Goal: Contribute content: Contribute content

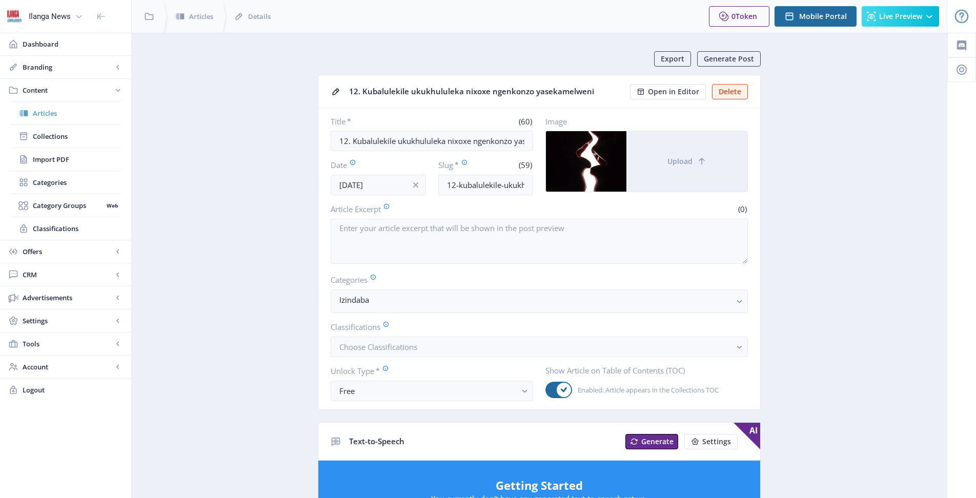
click at [46, 112] on span "Articles" at bounding box center [77, 113] width 88 height 10
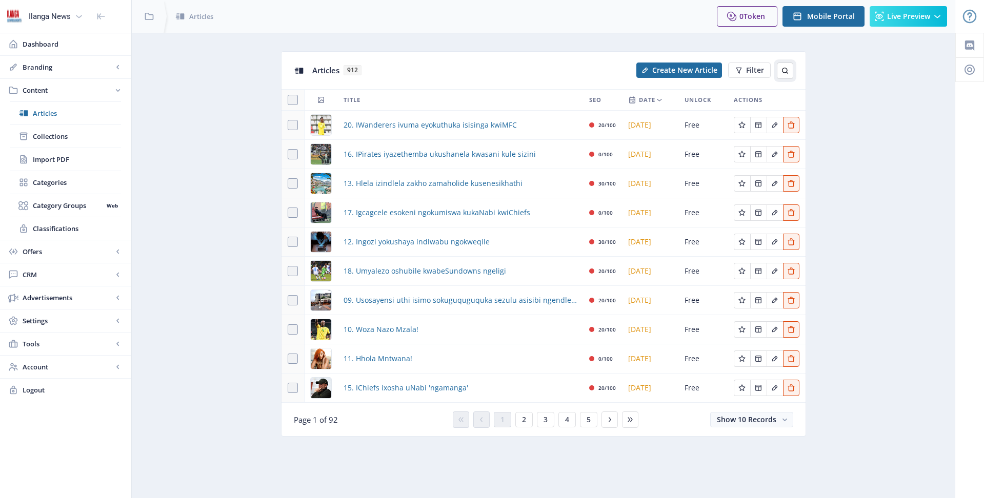
click at [787, 70] on icon at bounding box center [785, 71] width 6 height 6
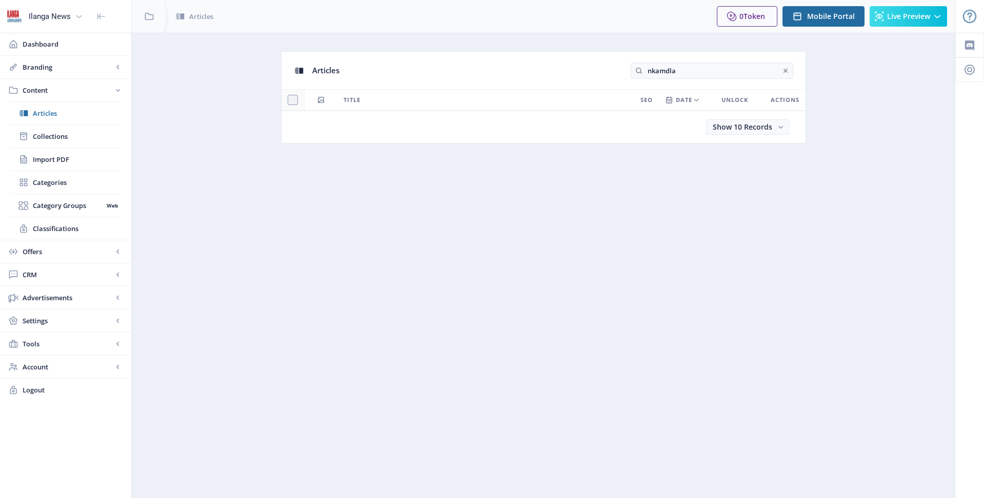
drag, startPoint x: 664, startPoint y: 70, endPoint x: 701, endPoint y: 90, distance: 42.2
click at [664, 70] on input "nkamdla" at bounding box center [712, 71] width 163 height 16
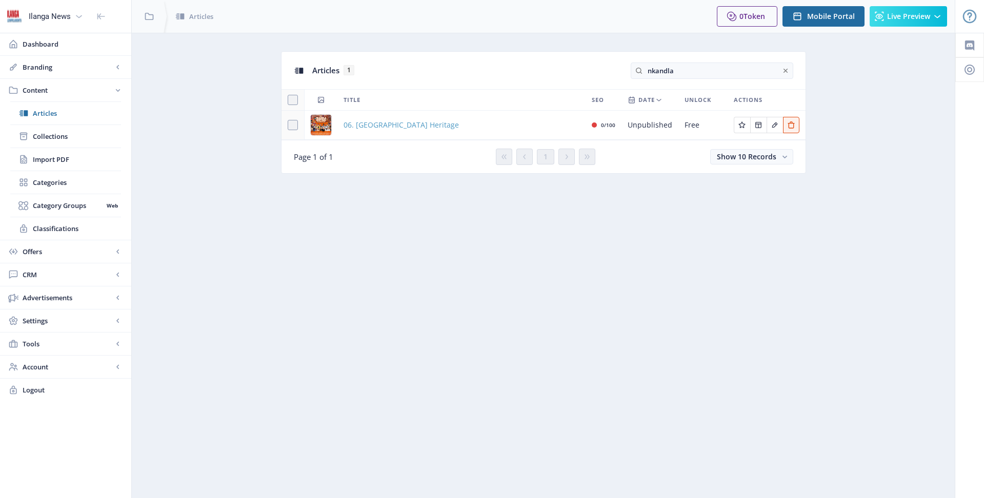
type input "nkandla"
click at [384, 129] on span "06. [GEOGRAPHIC_DATA] Heritage" at bounding box center [401, 125] width 115 height 12
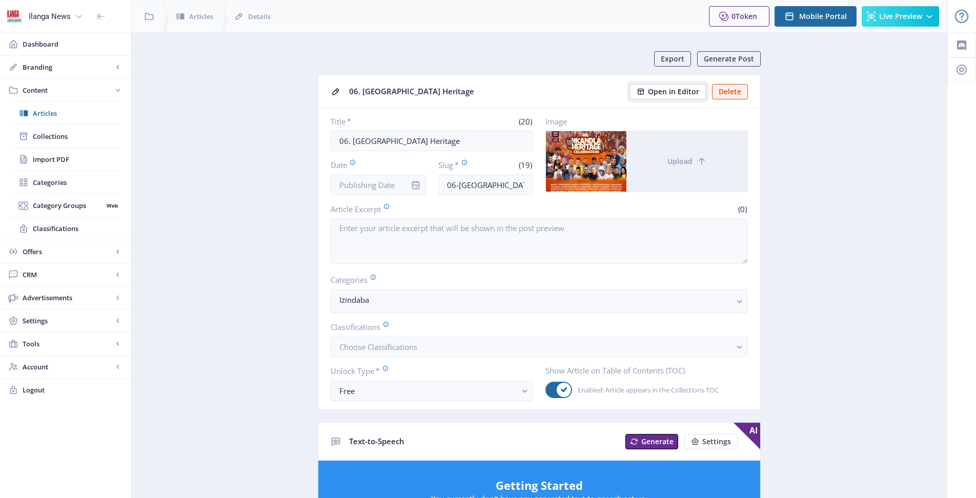
click at [679, 95] on span "Open in Editor" at bounding box center [673, 92] width 51 height 8
click at [45, 112] on span "Articles" at bounding box center [77, 113] width 88 height 10
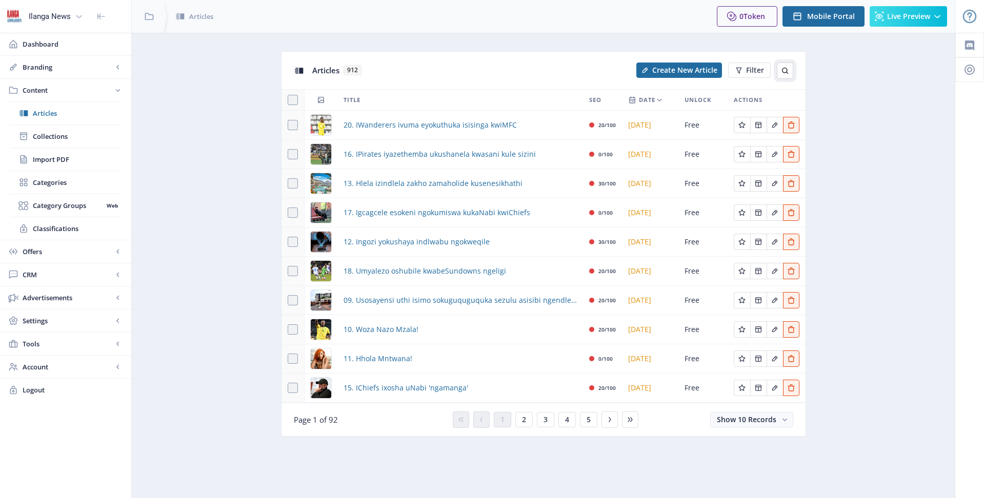
click at [787, 70] on icon at bounding box center [785, 71] width 6 height 6
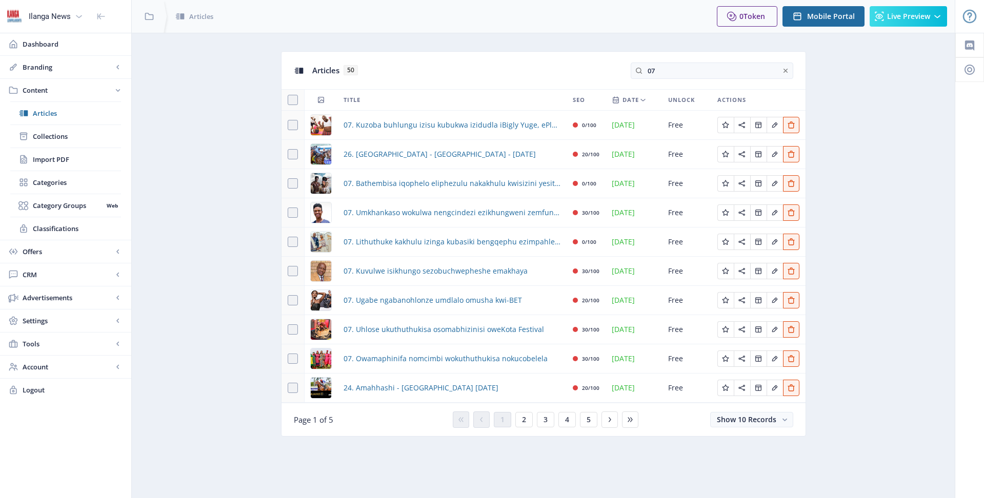
type input "0"
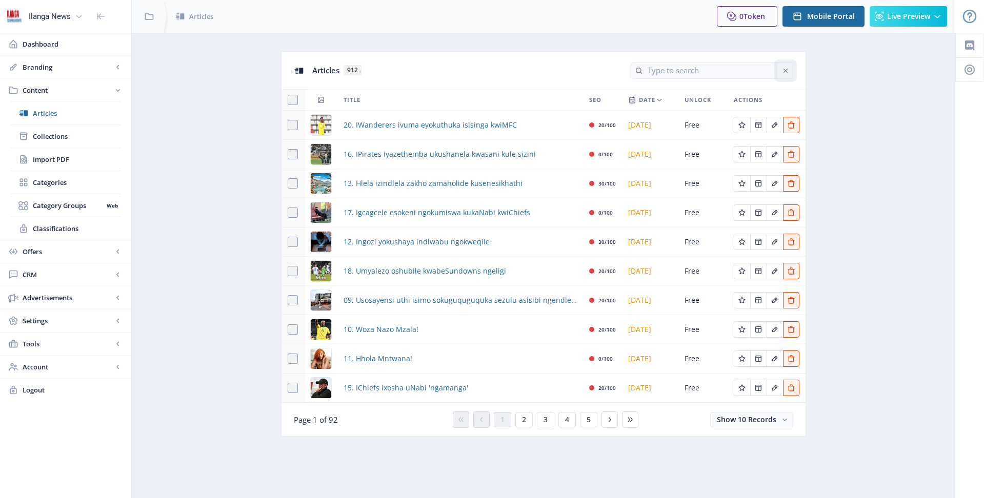
click at [785, 70] on icon at bounding box center [785, 71] width 8 height 8
click at [689, 69] on span "Create New Article" at bounding box center [684, 70] width 65 height 8
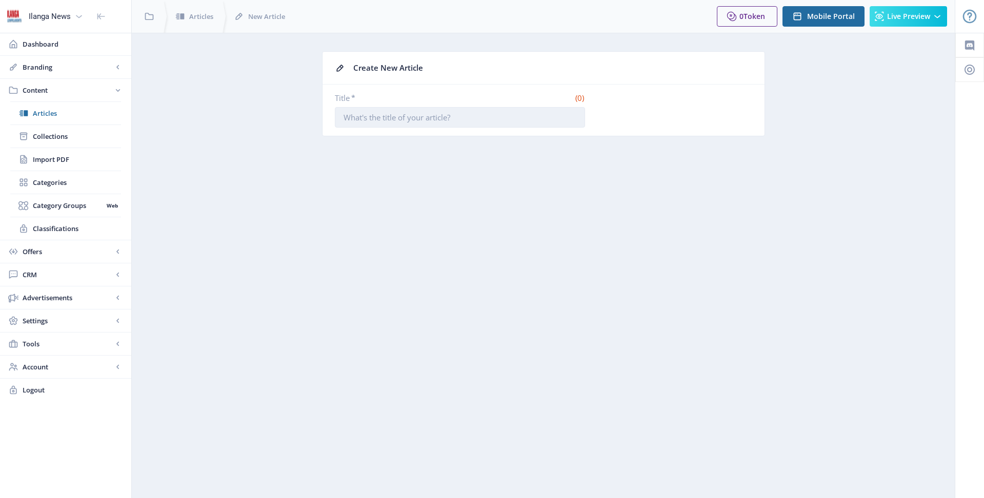
click at [382, 120] on input "Title *" at bounding box center [460, 117] width 250 height 21
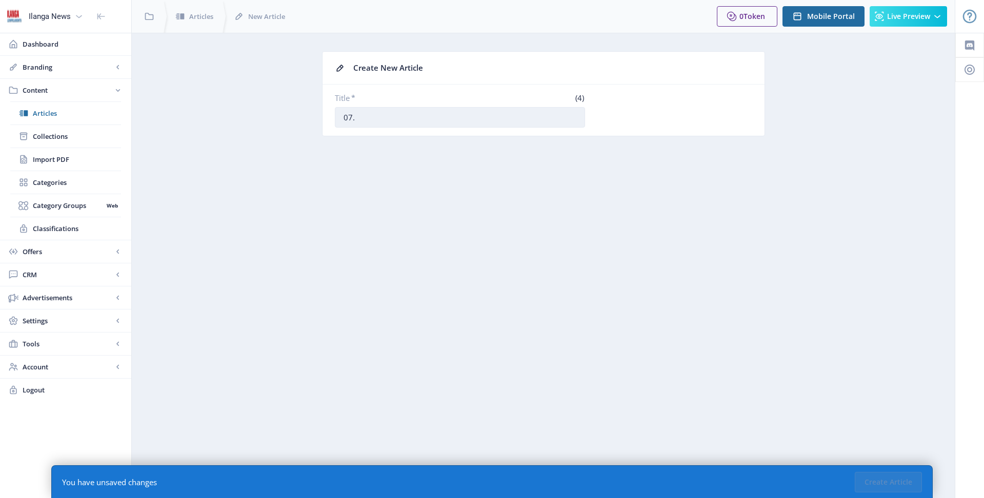
click at [404, 116] on input "07." at bounding box center [460, 117] width 250 height 21
type input "07. Unizulu [PERSON_NAME]"
click at [897, 486] on button "Create Article" at bounding box center [888, 482] width 67 height 21
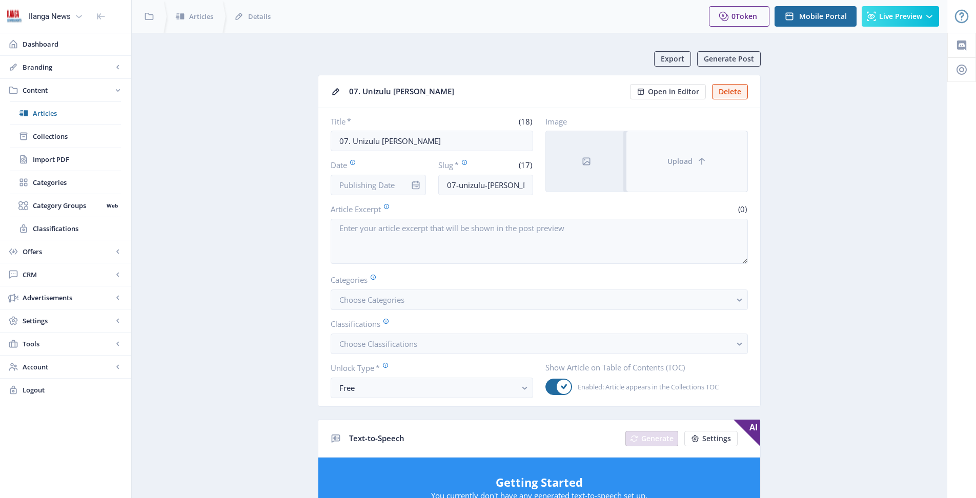
click at [683, 168] on button "Upload" at bounding box center [687, 161] width 121 height 61
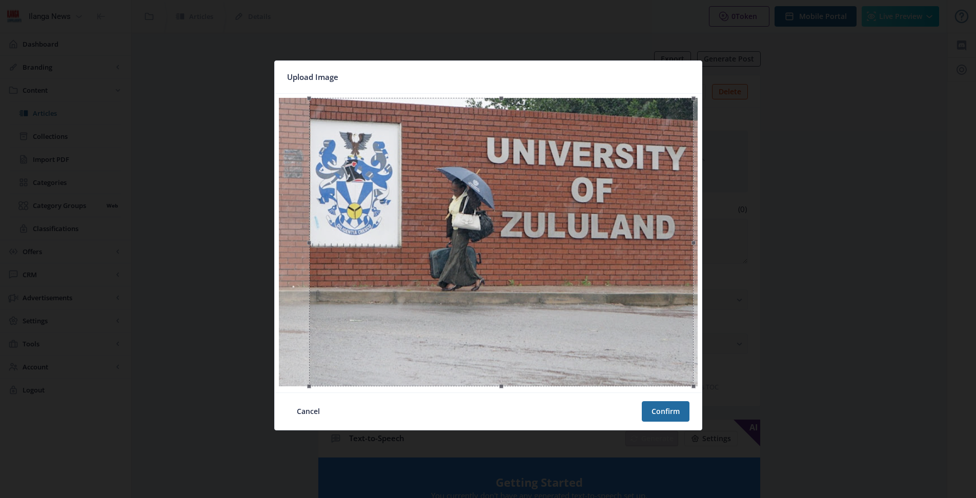
drag, startPoint x: 609, startPoint y: 314, endPoint x: 622, endPoint y: 315, distance: 13.3
click at [622, 315] on div at bounding box center [501, 242] width 385 height 289
click at [665, 407] on button "Confirm" at bounding box center [666, 412] width 48 height 21
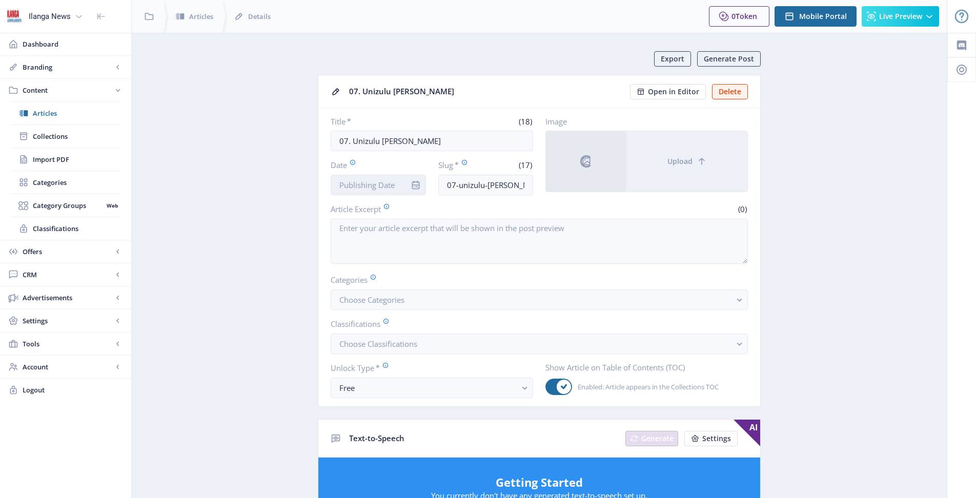
click at [403, 186] on input "Date" at bounding box center [378, 185] width 95 height 21
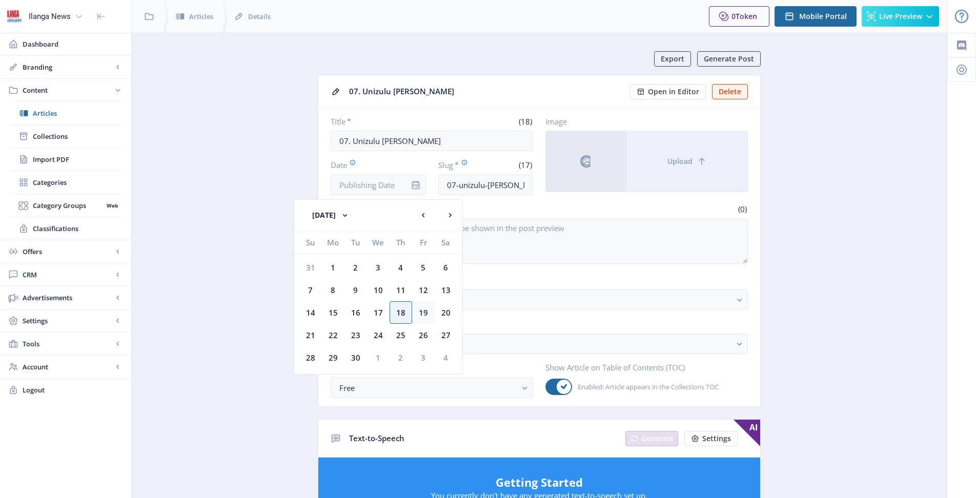
click at [427, 314] on div "19" at bounding box center [423, 313] width 23 height 23
type input "[DATE]"
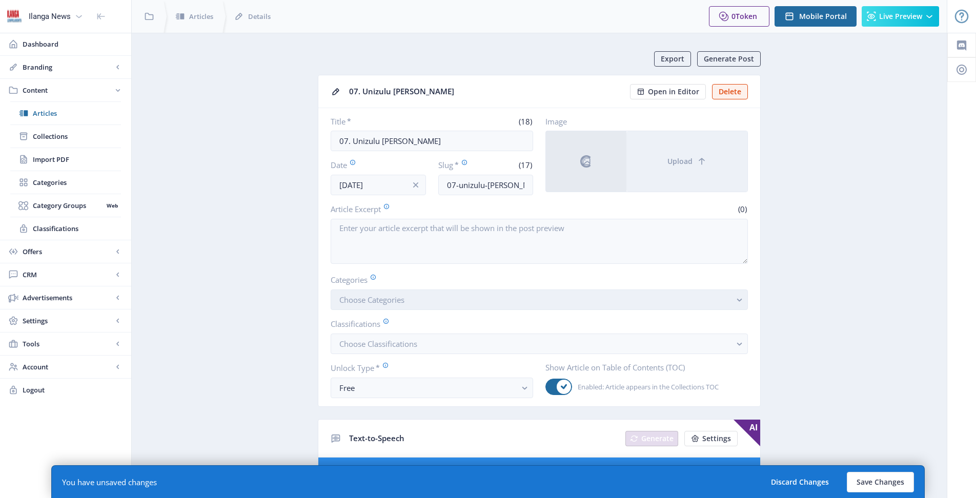
click at [414, 304] on button "Choose Categories" at bounding box center [539, 300] width 417 height 21
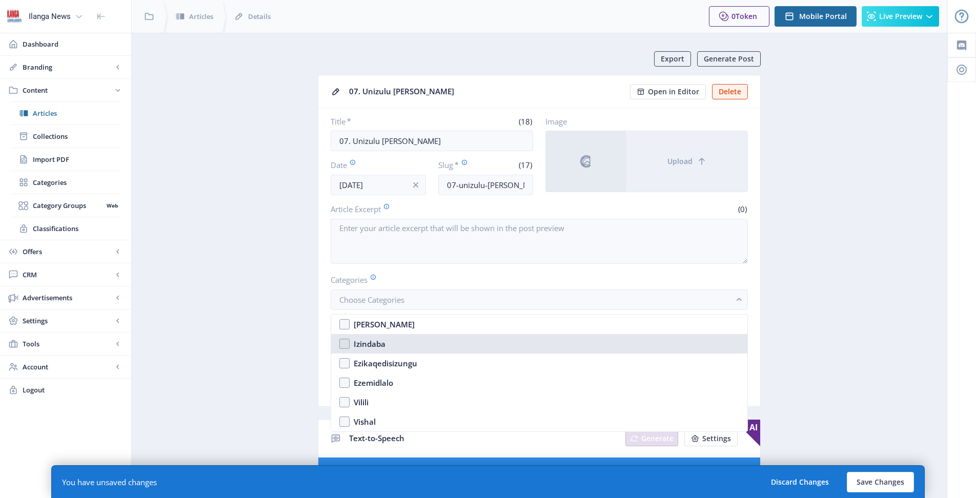
click at [346, 346] on nb-option "Izindaba" at bounding box center [539, 343] width 416 height 19
checkbox input "true"
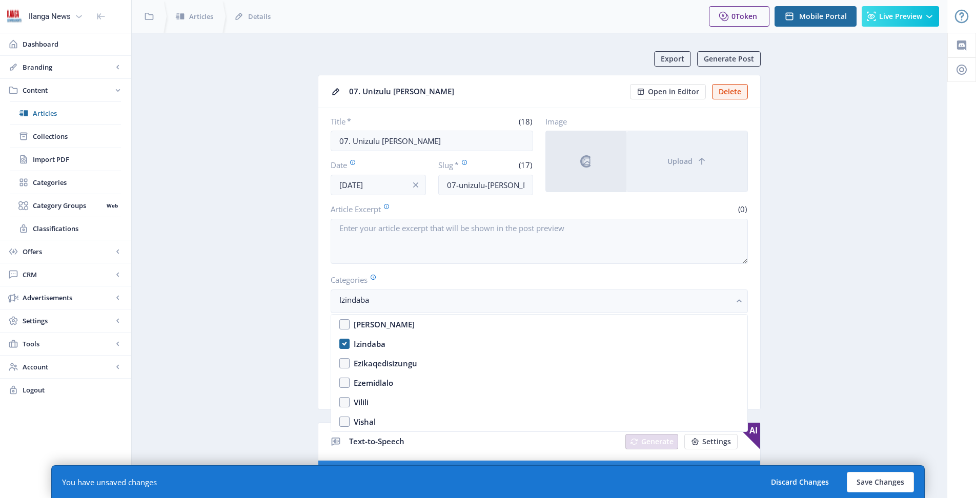
click at [755, 336] on nb-card-body "Title * (18) 07. Unizulu [PERSON_NAME] Date [DATE] Slug * (17) 07-unizulu-[PERS…" at bounding box center [539, 259] width 442 height 302
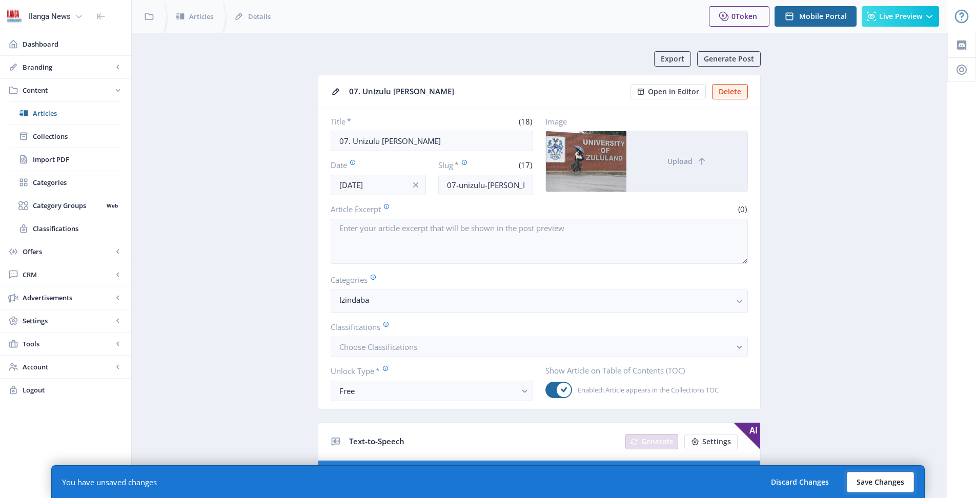
click at [867, 485] on button "Save Changes" at bounding box center [880, 482] width 67 height 21
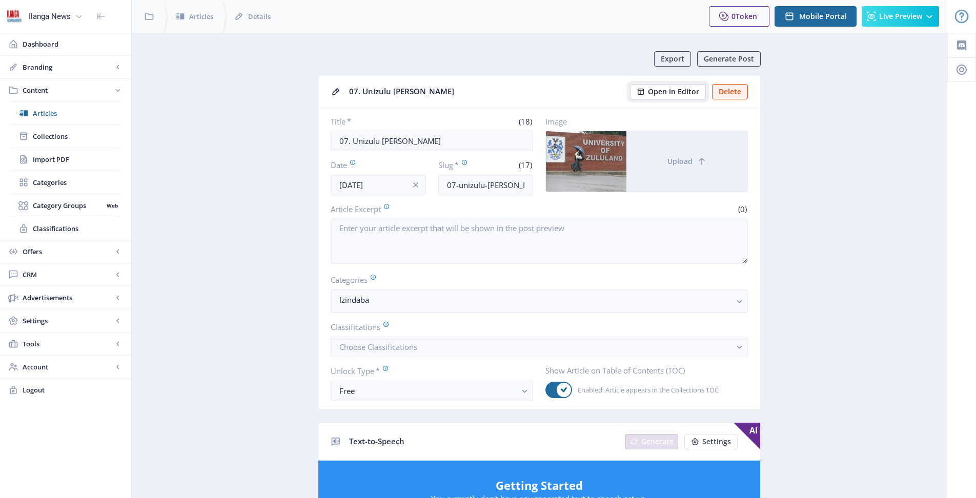
click at [683, 95] on span "Open in Editor" at bounding box center [673, 92] width 51 height 8
